Goal: Task Accomplishment & Management: Use online tool/utility

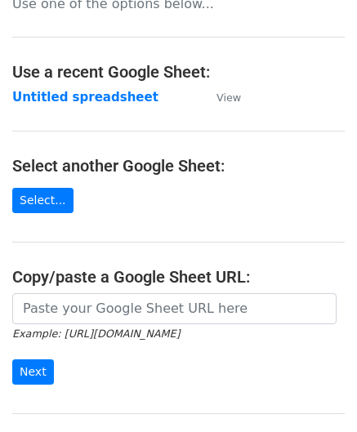
scroll to position [163, 0]
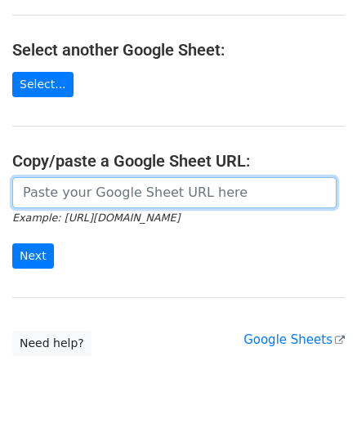
click at [79, 193] on input "url" at bounding box center [174, 192] width 324 height 31
paste input "https://docs.google.com/spreadsheets/d/1bRSAEWKQ6FwrblUgOK5A92uX1rgrTzwFMcjCAt2…"
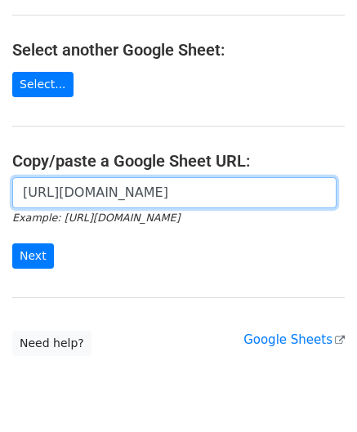
scroll to position [0, 362]
type input "https://docs.google.com/spreadsheets/d/1bRSAEWKQ6FwrblUgOK5A92uX1rgrTzwFMcjCAt2…"
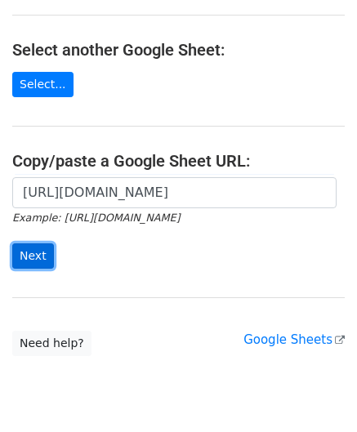
scroll to position [0, 0]
click at [29, 257] on input "Next" at bounding box center [33, 255] width 42 height 25
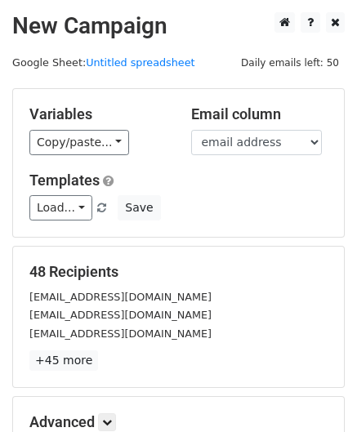
scroll to position [199, 0]
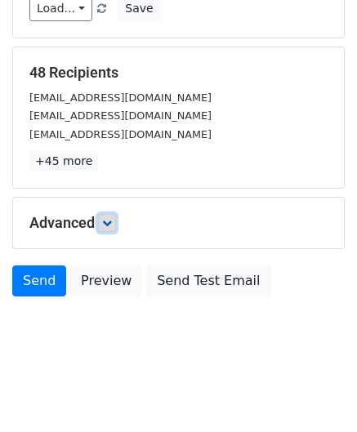
click at [116, 214] on link at bounding box center [107, 223] width 18 height 18
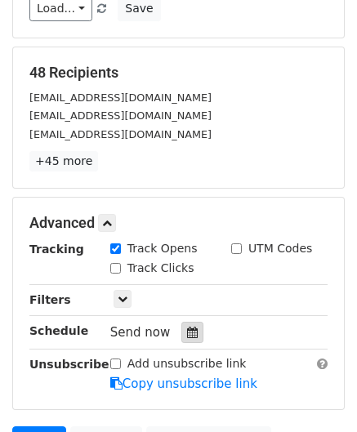
click at [188, 329] on icon at bounding box center [192, 331] width 11 height 11
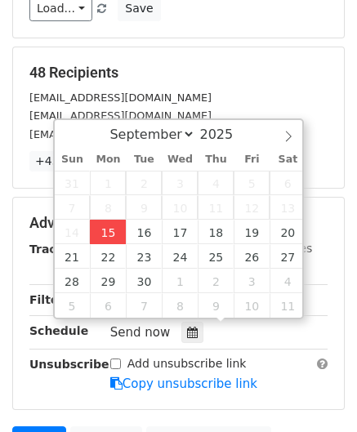
type input "[DATE] 12:00"
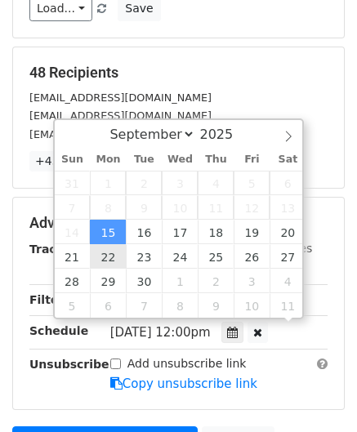
scroll to position [0, 0]
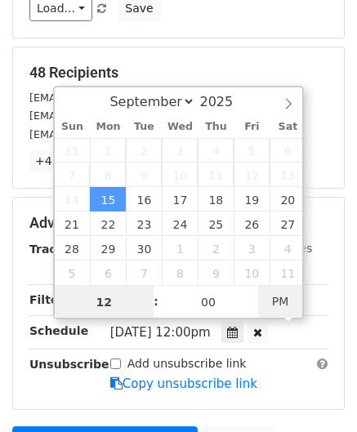
paste input "1"
type input "11"
type input "[DATE] 11:00"
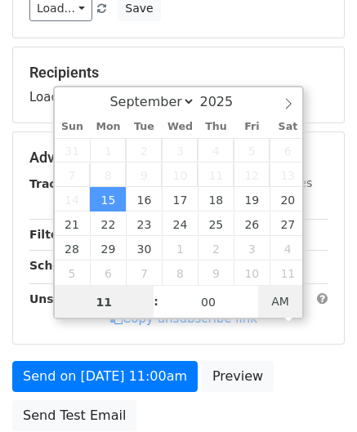
click at [281, 303] on span "AM" at bounding box center [280, 301] width 45 height 33
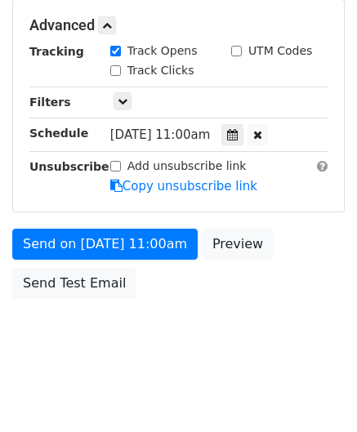
scroll to position [397, 0]
